Goal: Check status: Check status

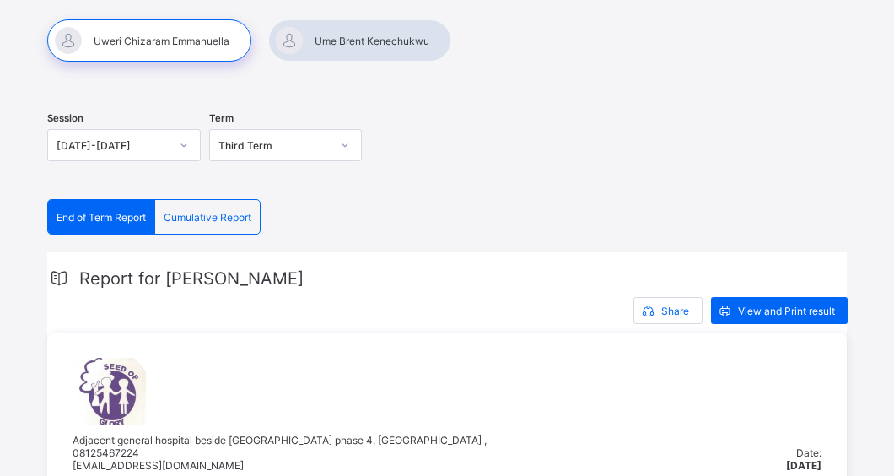
scroll to position [162, 0]
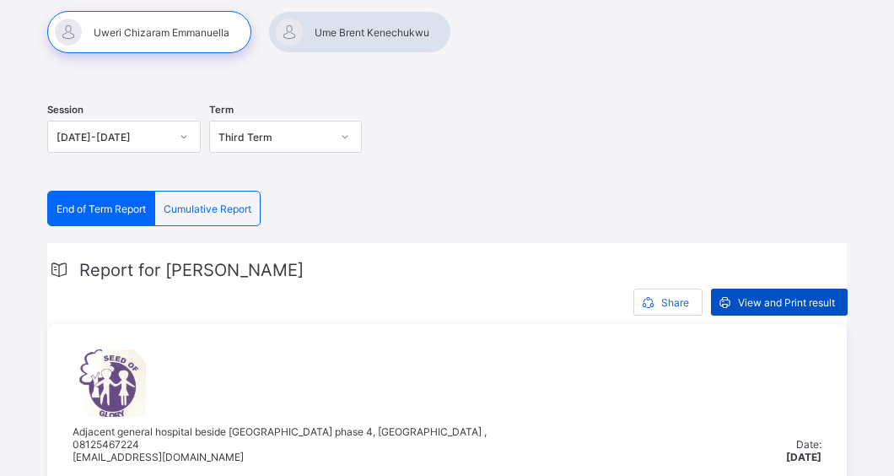
click at [785, 293] on div "View and Print result" at bounding box center [779, 302] width 137 height 27
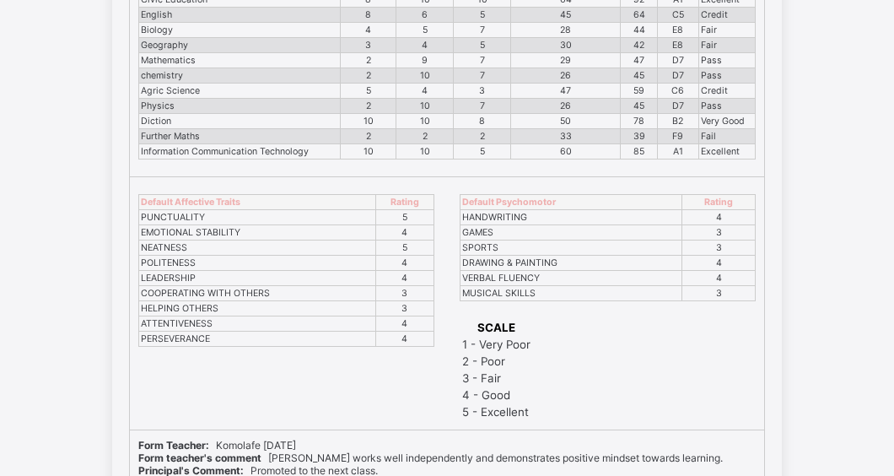
scroll to position [355, 0]
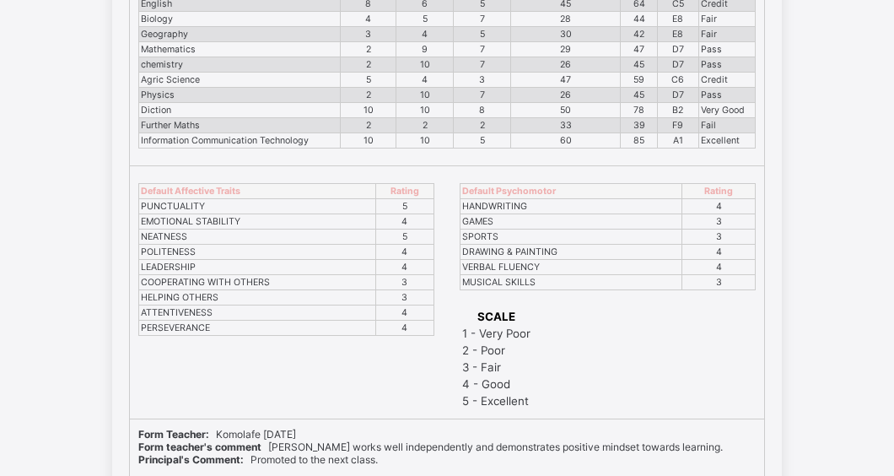
click at [841, 294] on div "SEED OF GLORY INTERNATIONAL SCHOOL Raising a glorious future. Session: [DATE]-[…" at bounding box center [447, 222] width 894 height 937
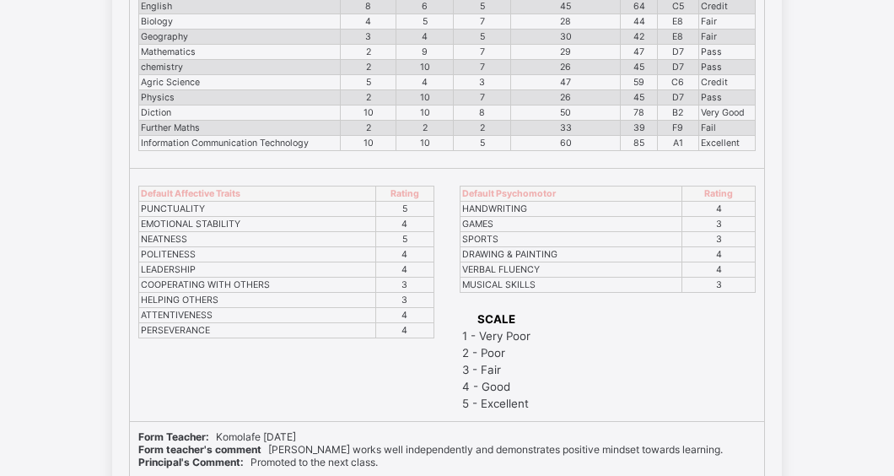
scroll to position [364, 0]
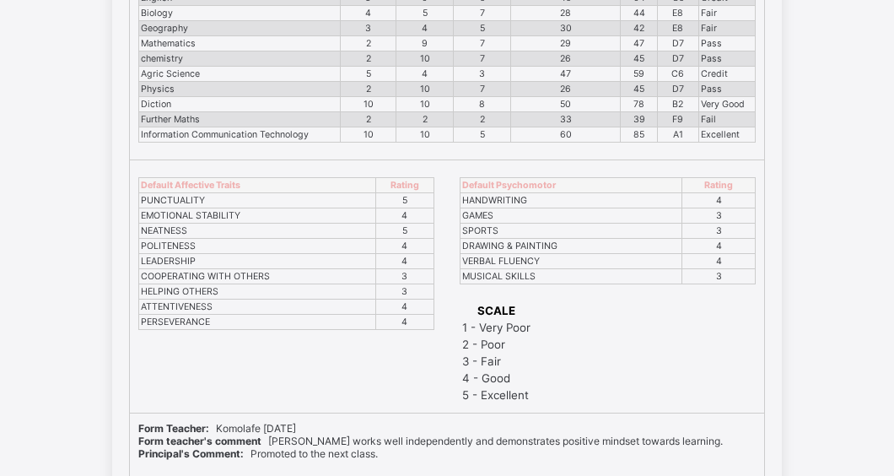
click at [567, 378] on div "SCALE 1 - Very Poor 2 - Poor 3 - Fair 4 - Good 5 - Excellent" at bounding box center [608, 348] width 296 height 111
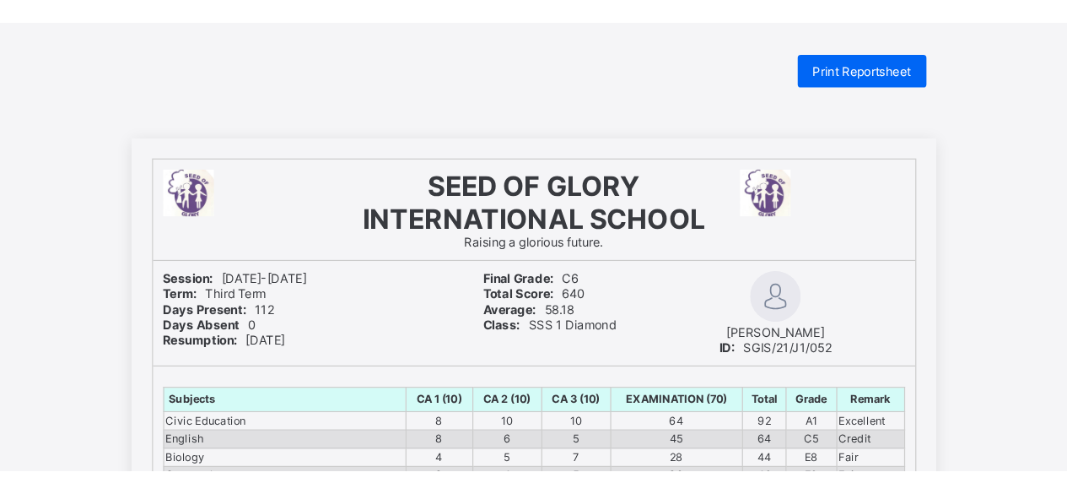
scroll to position [0, 0]
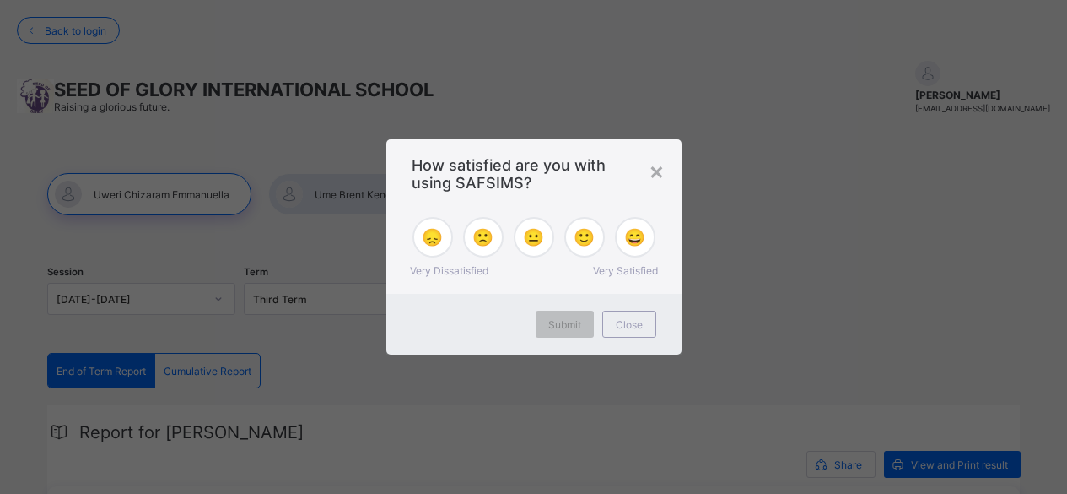
scroll to position [1589, 0]
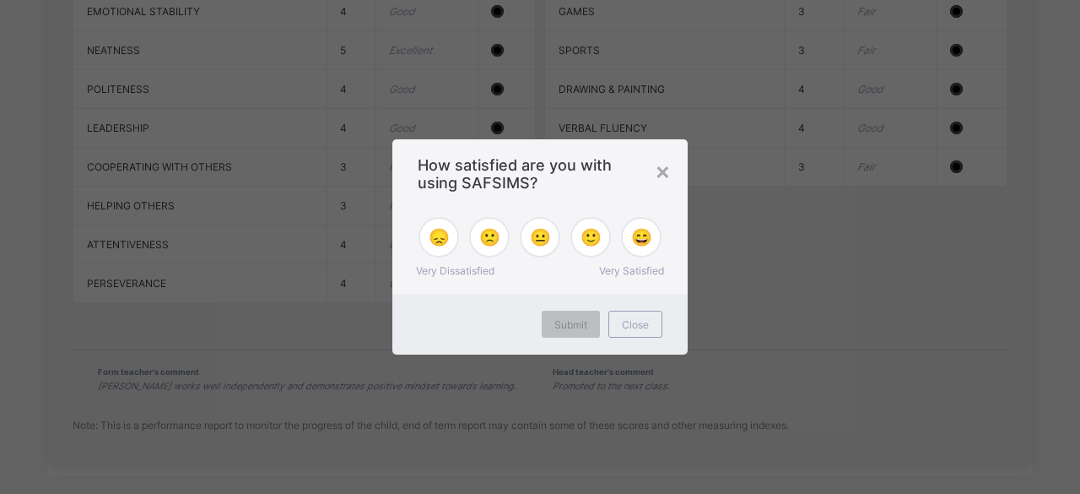
click at [660, 174] on div "×" at bounding box center [663, 170] width 16 height 29
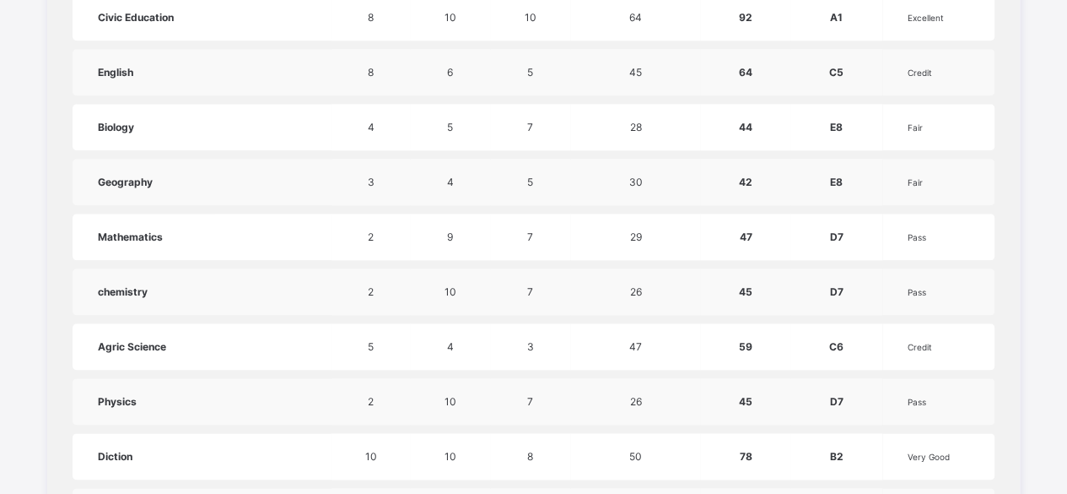
scroll to position [0, 0]
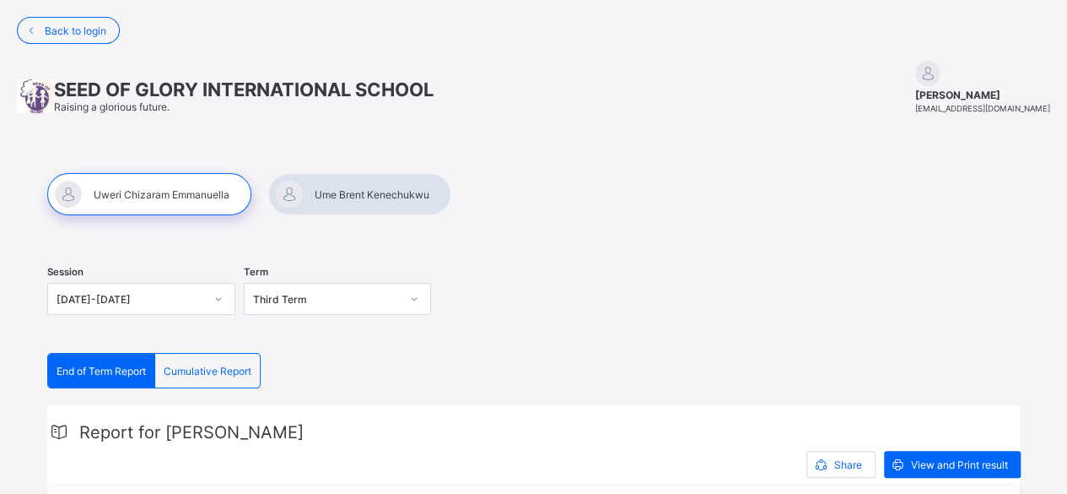
click at [363, 195] on div at bounding box center [359, 194] width 183 height 42
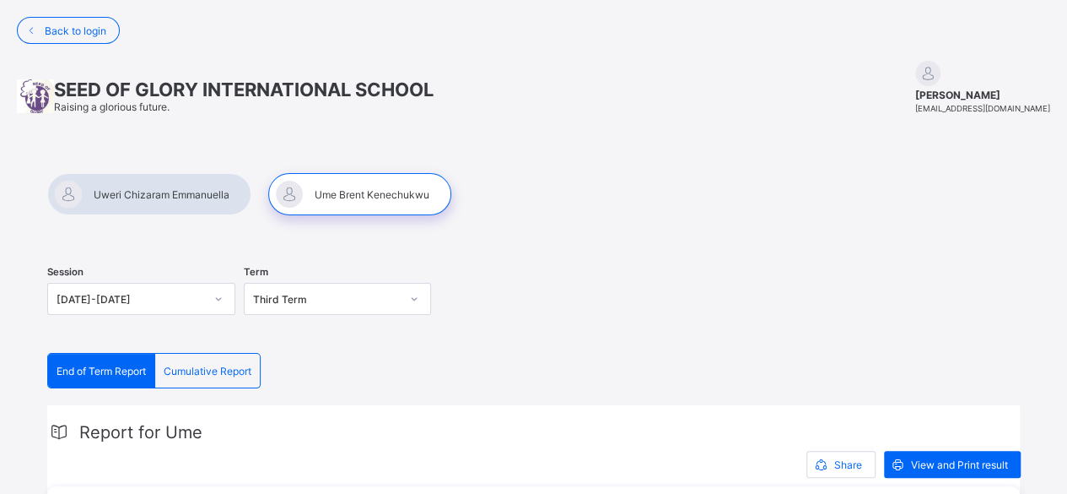
click at [167, 200] on div at bounding box center [149, 194] width 204 height 42
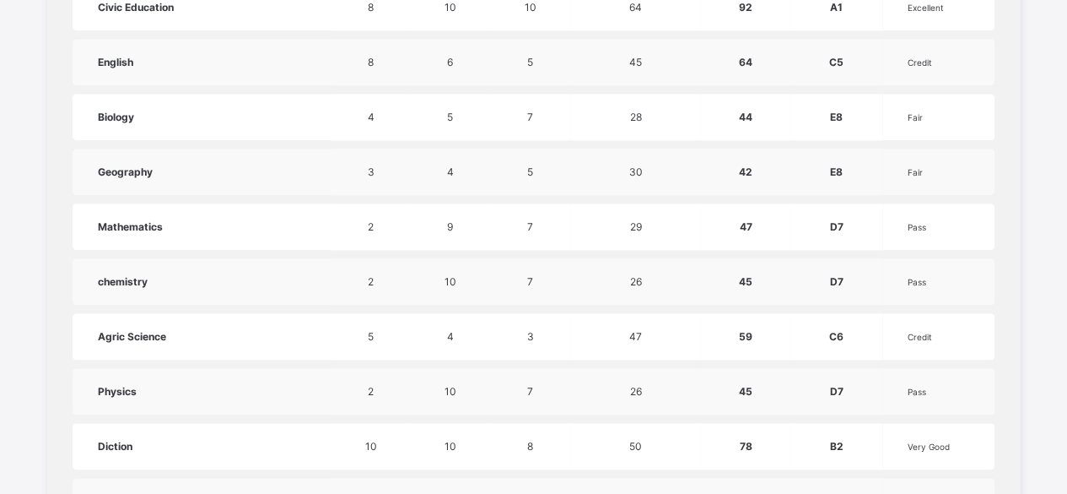
scroll to position [862, 0]
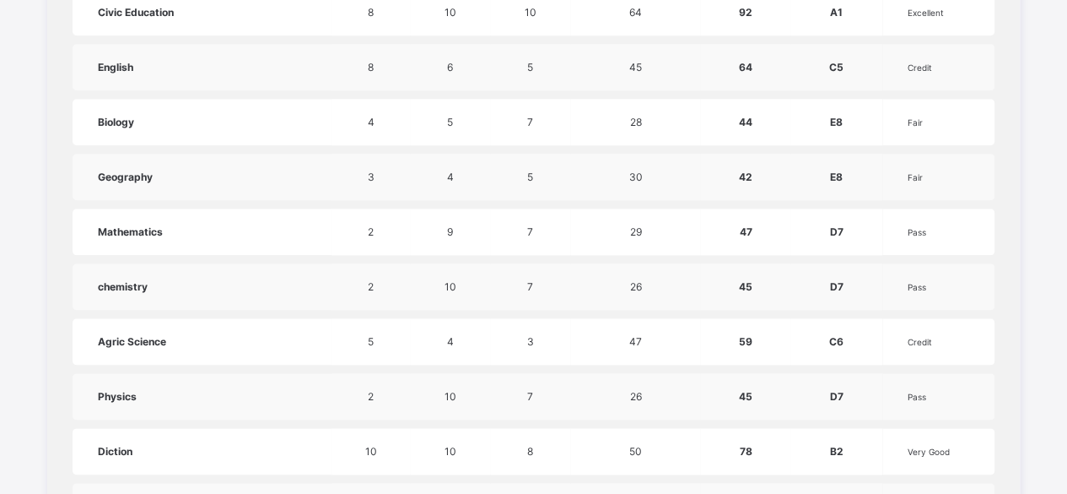
click at [1059, 222] on div "Session 2024-2025 Term Third Term End of Term Report Cumulative Report End of T…" at bounding box center [533, 256] width 1050 height 1958
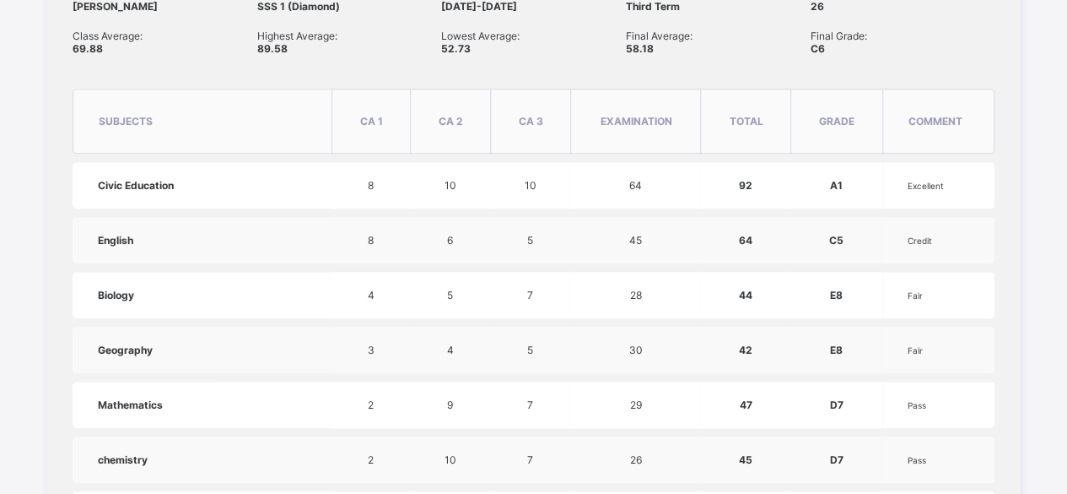
scroll to position [679, 0]
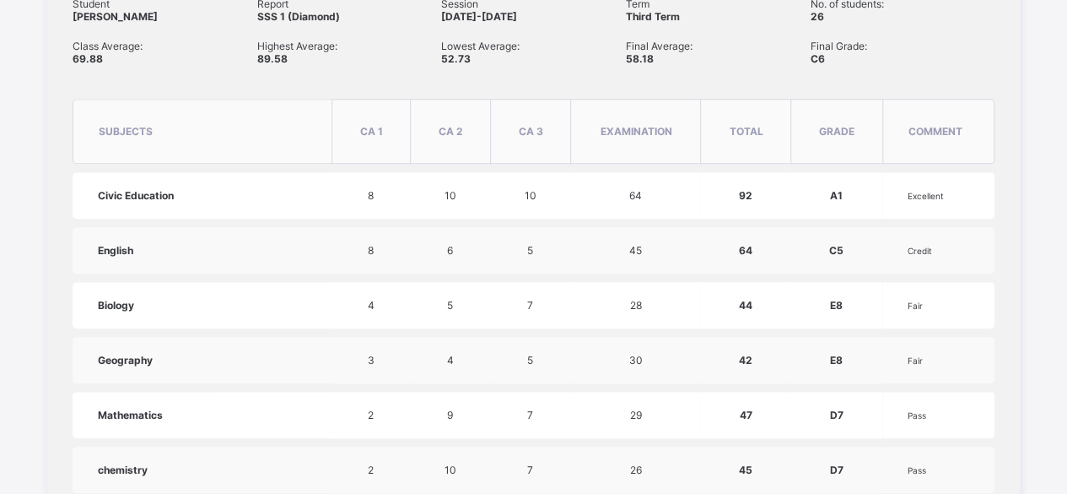
drag, startPoint x: 715, startPoint y: 4, endPoint x: 228, endPoint y: 33, distance: 487.7
click at [228, 40] on span "Class Average:" at bounding box center [165, 46] width 185 height 13
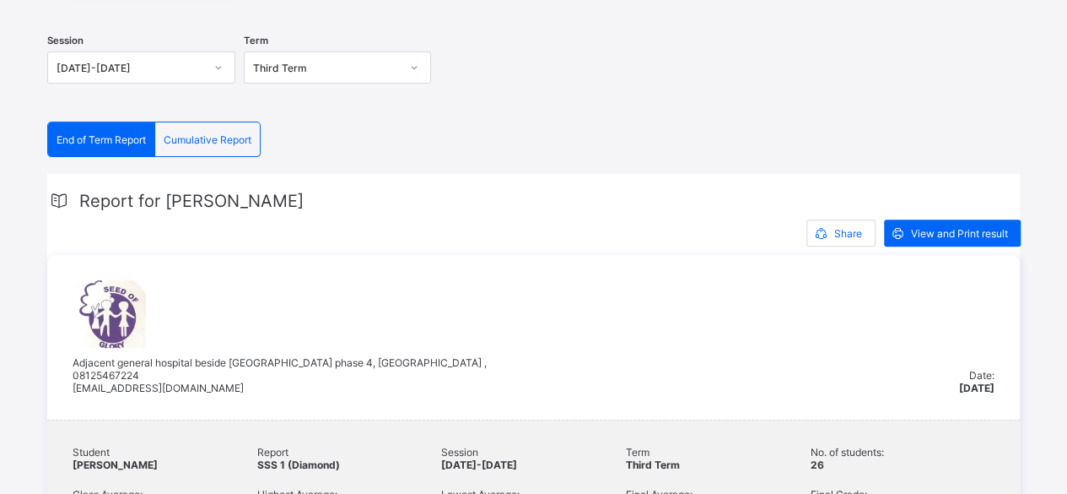
scroll to position [0, 0]
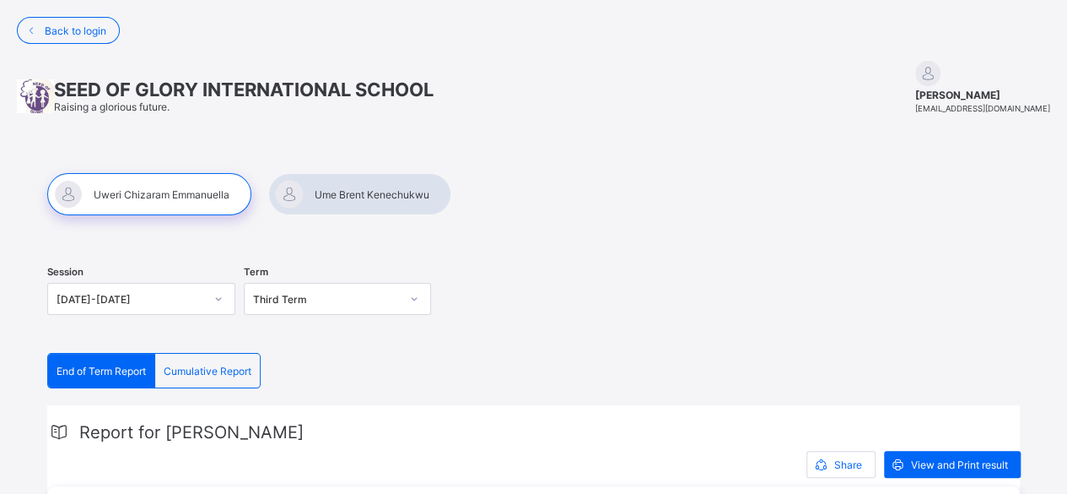
click at [397, 192] on div at bounding box center [359, 194] width 183 height 42
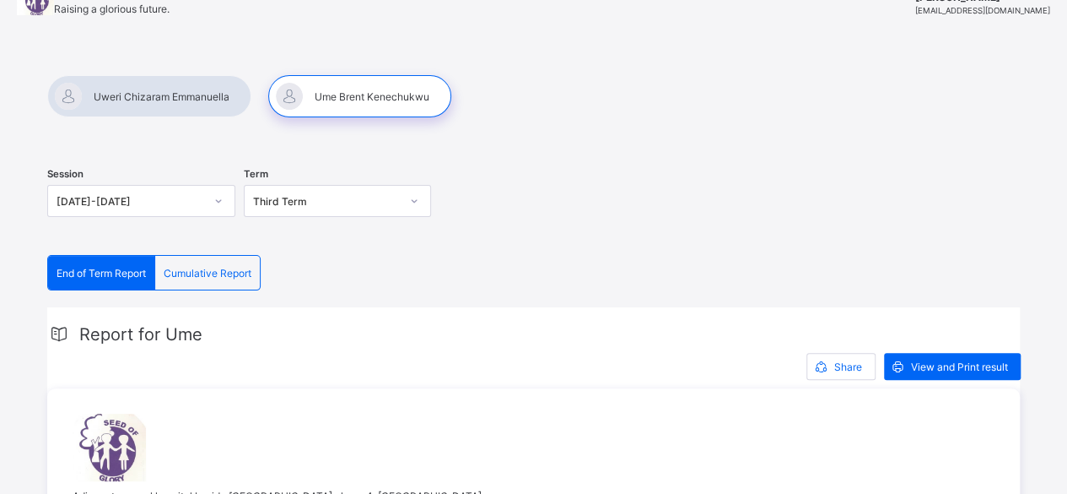
scroll to position [95, 0]
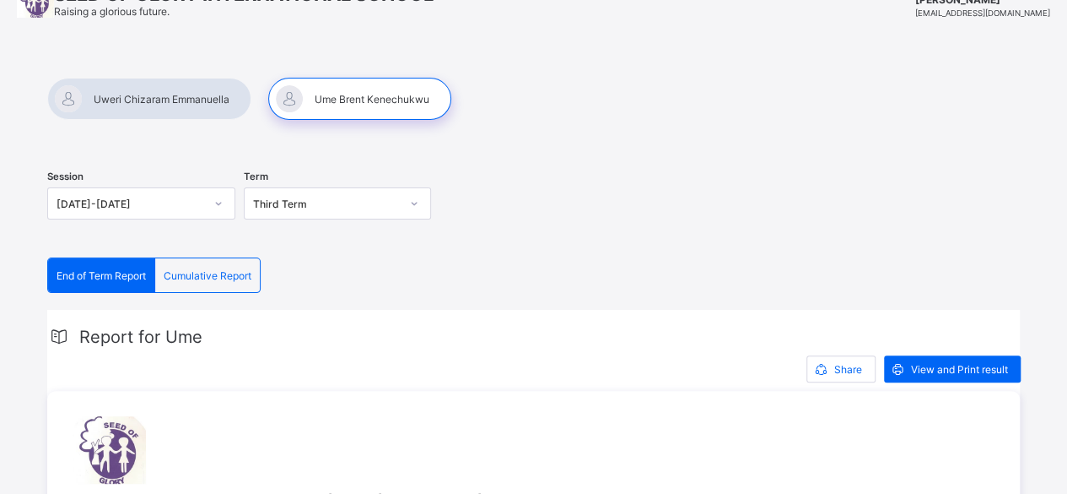
click at [139, 104] on div at bounding box center [149, 99] width 204 height 42
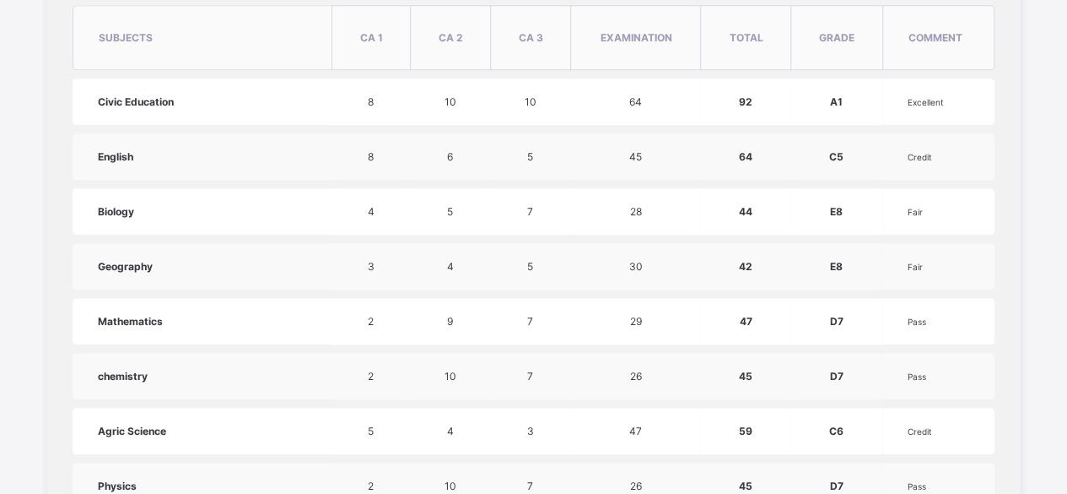
scroll to position [780, 0]
